Goal: Information Seeking & Learning: Learn about a topic

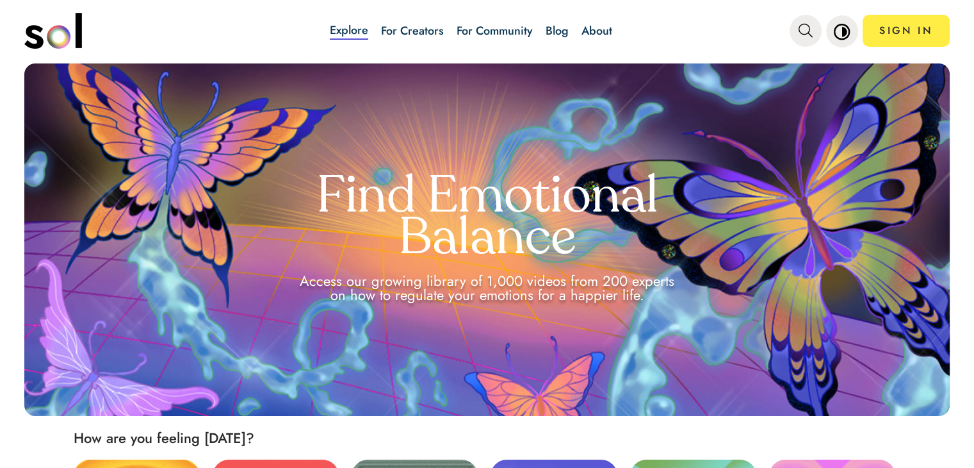
click at [554, 33] on link "Blog" at bounding box center [557, 30] width 23 height 17
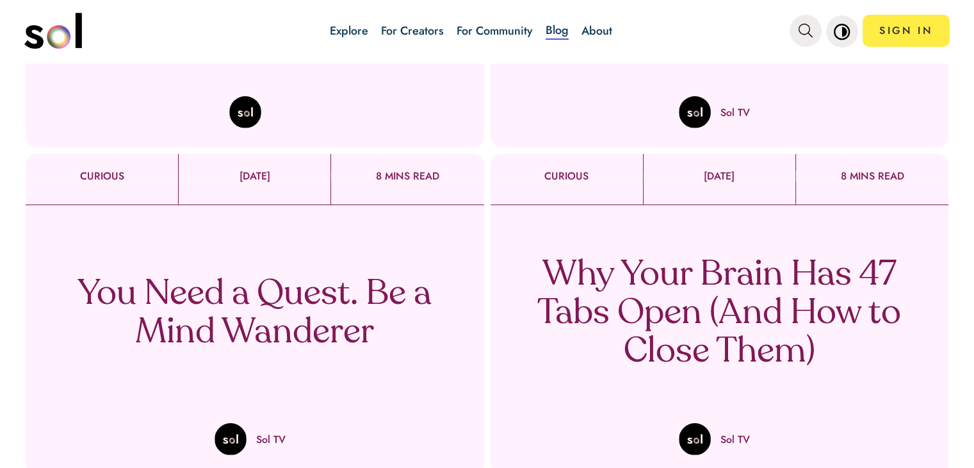
scroll to position [384, 0]
click at [272, 358] on div "You Need a Quest. Be a Mind Wanderer Sol TV" at bounding box center [255, 329] width 459 height 250
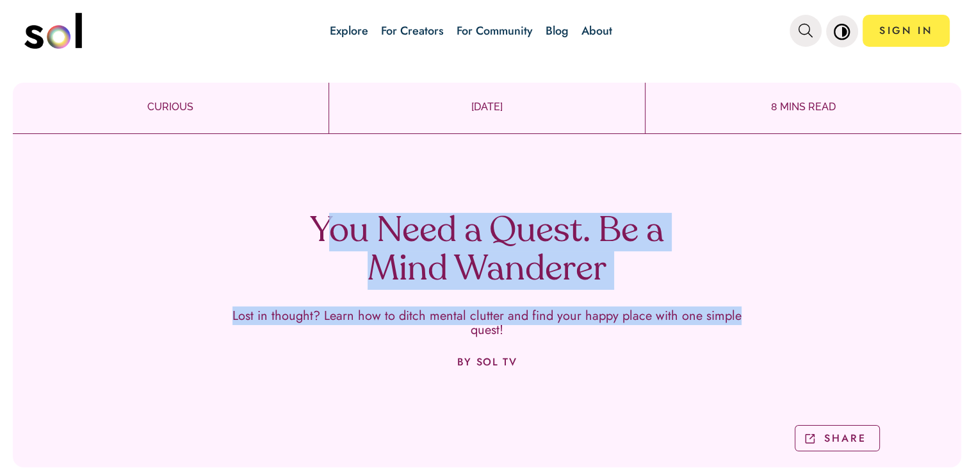
drag, startPoint x: 316, startPoint y: 221, endPoint x: 730, endPoint y: 323, distance: 426.3
click at [730, 323] on div "You Need a Quest. Be a Mind Wanderer Lost in thought? Learn how to ditch mental…" at bounding box center [487, 317] width 949 height 299
click at [751, 263] on div "You Need a Quest. Be a Mind Wanderer Lost in thought? Learn how to ditch mental…" at bounding box center [487, 317] width 949 height 299
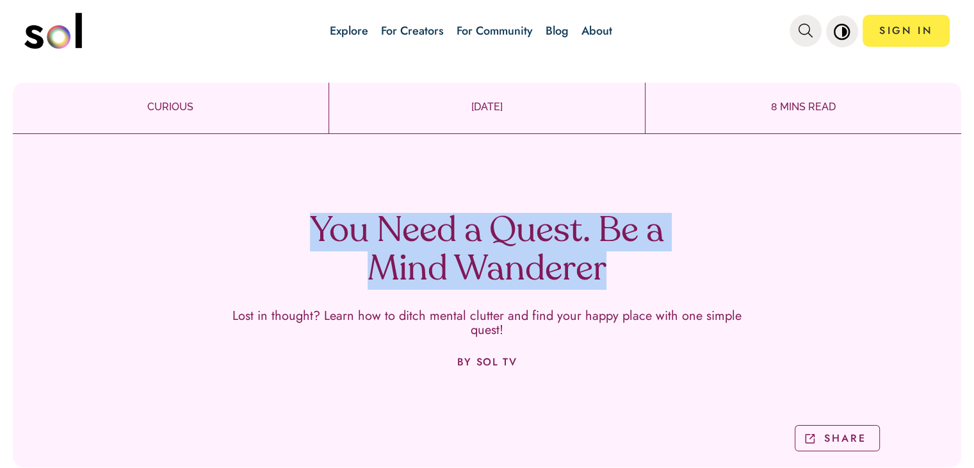
drag, startPoint x: 273, startPoint y: 224, endPoint x: 625, endPoint y: 277, distance: 356.3
click at [625, 277] on div "You Need a Quest. Be a Mind Wanderer Lost in thought? Learn how to ditch mental…" at bounding box center [487, 317] width 949 height 299
copy h1 "You Need a Quest. Be a Mind Wanderer"
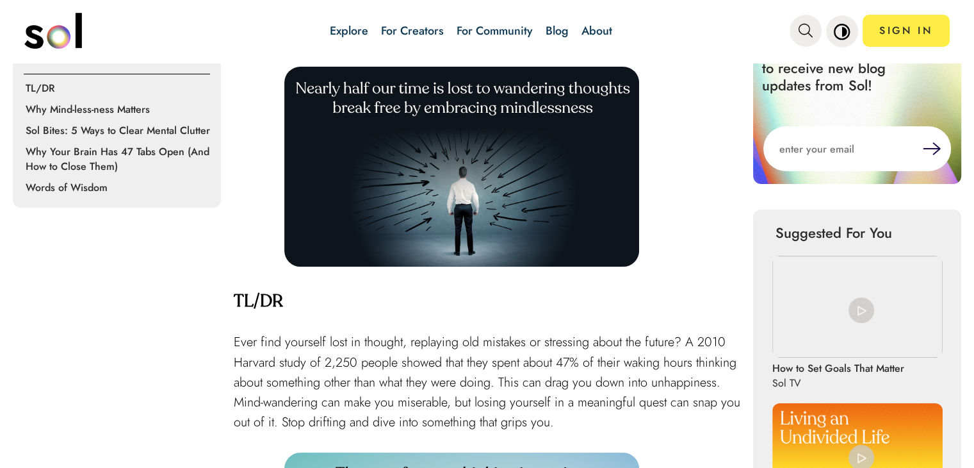
scroll to position [512, 0]
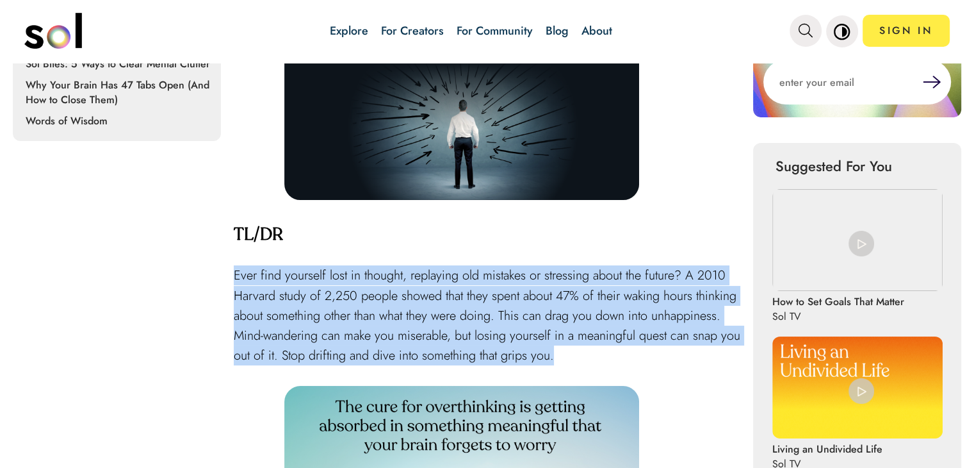
drag, startPoint x: 231, startPoint y: 267, endPoint x: 675, endPoint y: 344, distance: 450.5
copy span "Ever find yourself lost in thought, replaying old mistakes or stressing about t…"
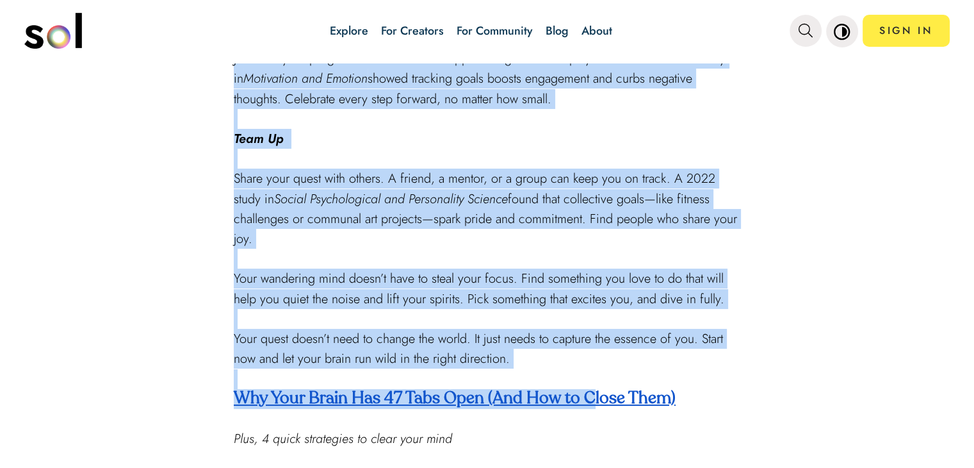
scroll to position [2050, 0]
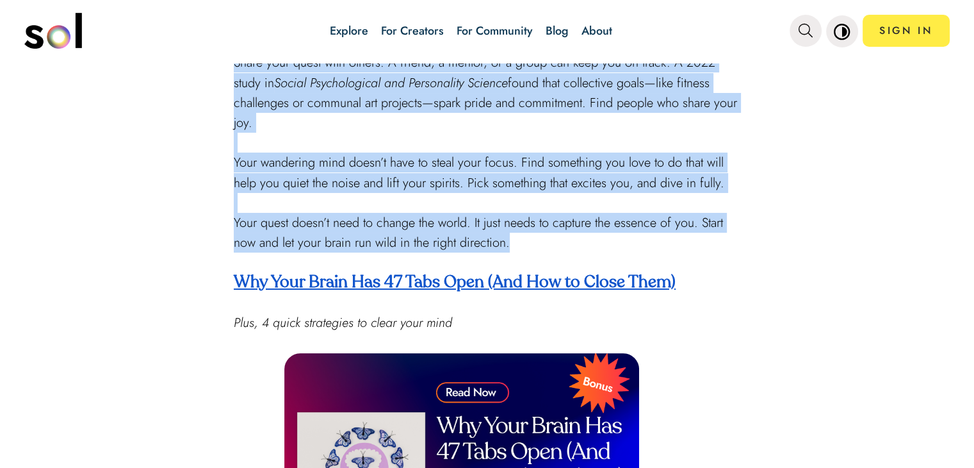
drag, startPoint x: 228, startPoint y: 297, endPoint x: 666, endPoint y: 272, distance: 438.2
copy div "Lor Ipsu-dolo-sita Consect Adipisc eli sed doei temp incidi utlab etd’ma aliqua…"
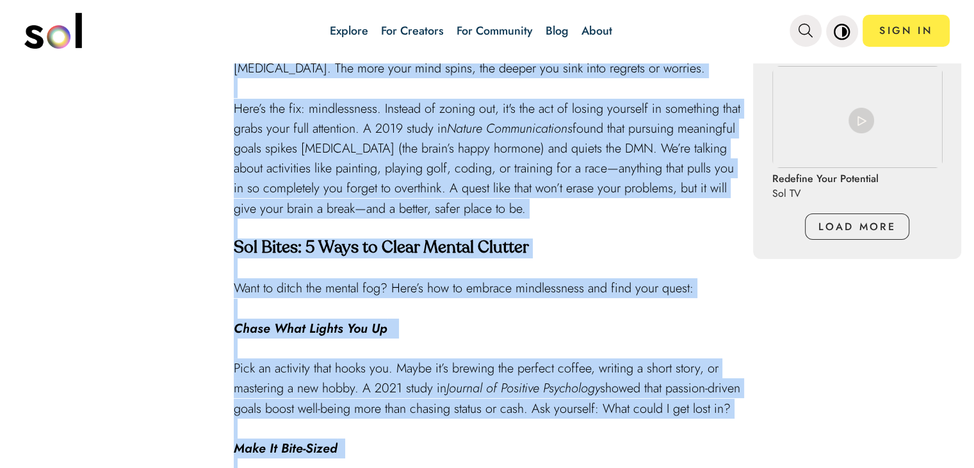
scroll to position [1217, 0]
